Goal: Information Seeking & Learning: Stay updated

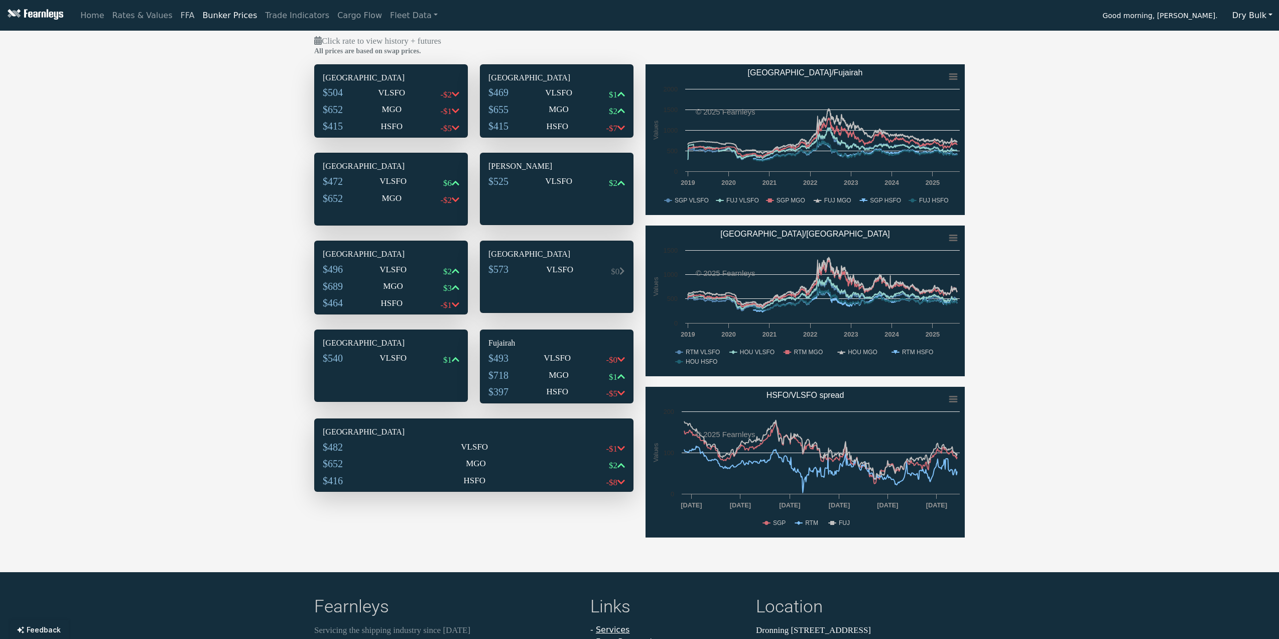
click at [177, 17] on link "FFA" at bounding box center [188, 16] width 22 height 20
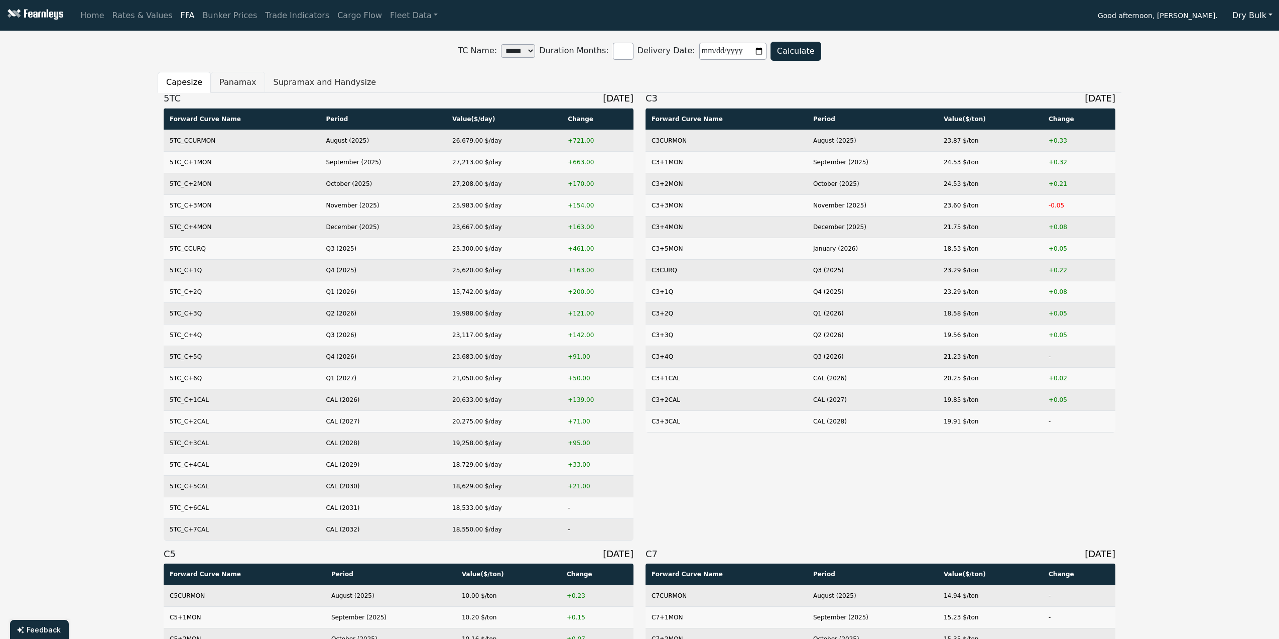
click at [222, 81] on button "Panamax" at bounding box center [238, 82] width 54 height 21
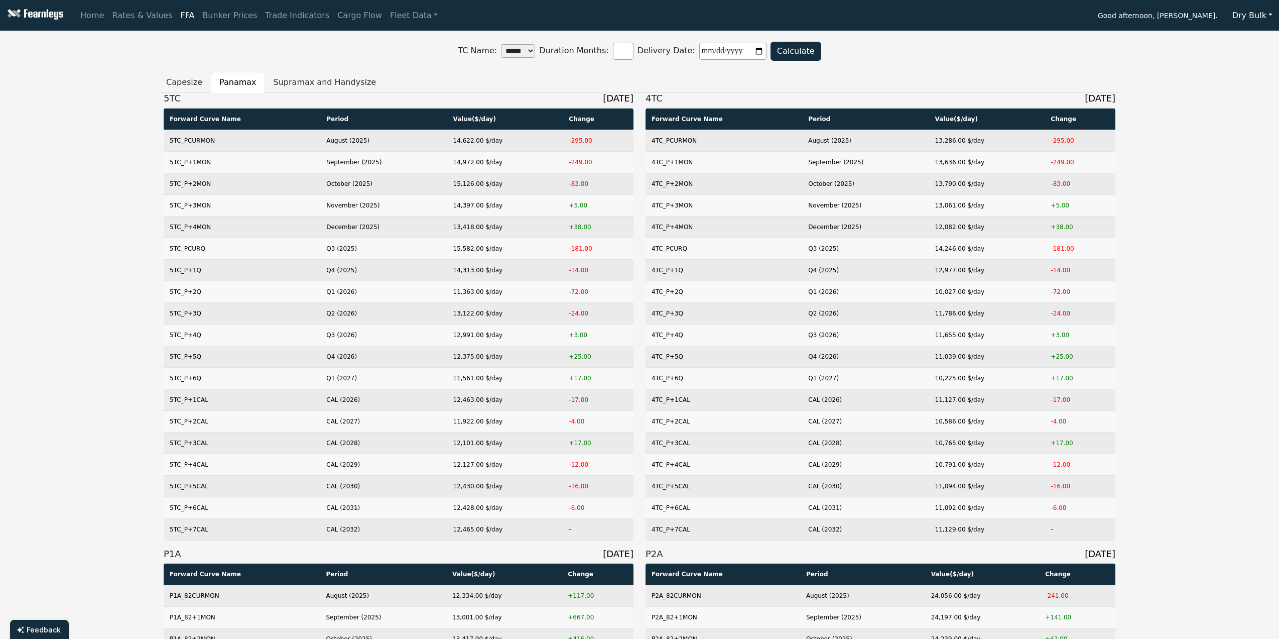
click at [767, 51] on input "**********" at bounding box center [732, 51] width 67 height 17
click at [634, 77] on ul "Capesize Panamax Supramax and Handysize" at bounding box center [640, 82] width 964 height 21
click at [118, 21] on link "Rates & Values" at bounding box center [142, 16] width 68 height 20
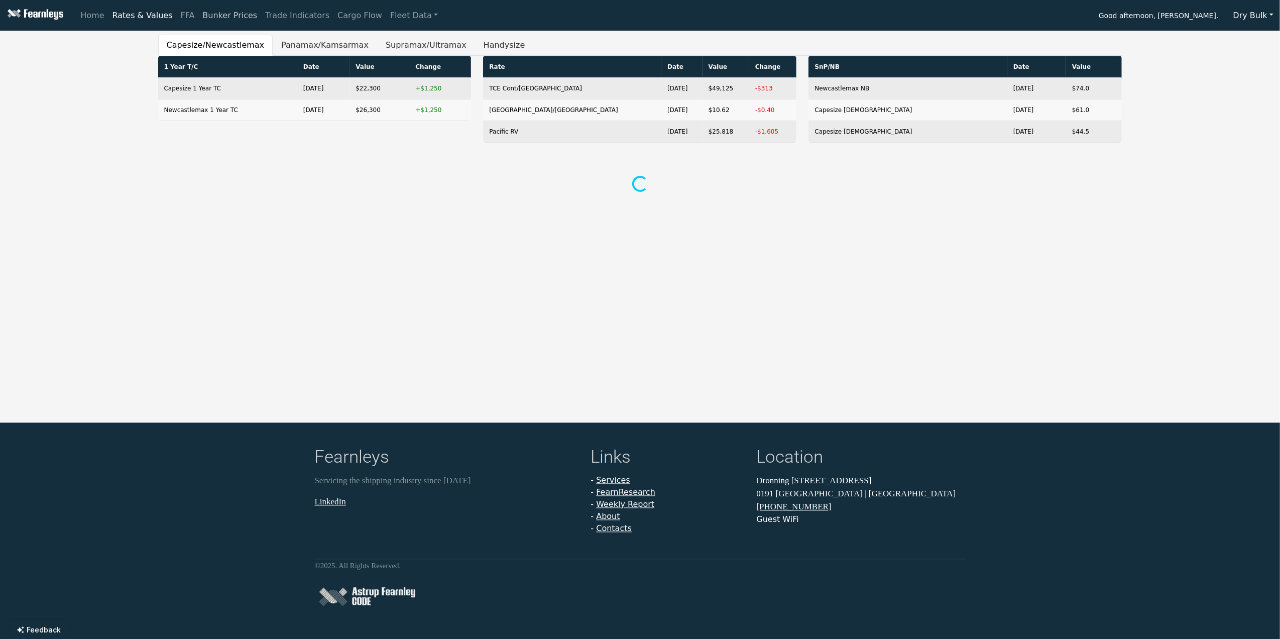
click at [205, 13] on link "Bunker Prices" at bounding box center [229, 16] width 63 height 20
